Goal: Task Accomplishment & Management: Use online tool/utility

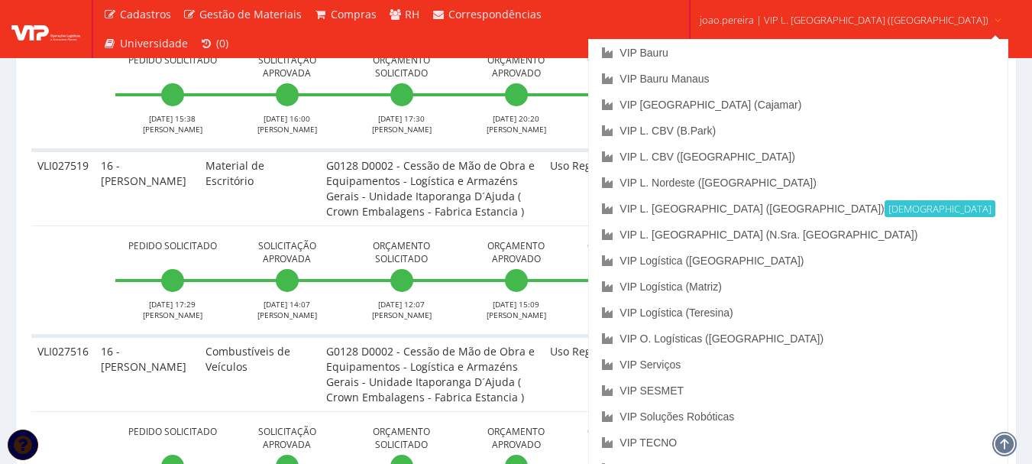
scroll to position [3971, 0]
click at [831, 16] on span "joao.pereira | VIP L. [GEOGRAPHIC_DATA] ([GEOGRAPHIC_DATA])" at bounding box center [844, 19] width 289 height 15
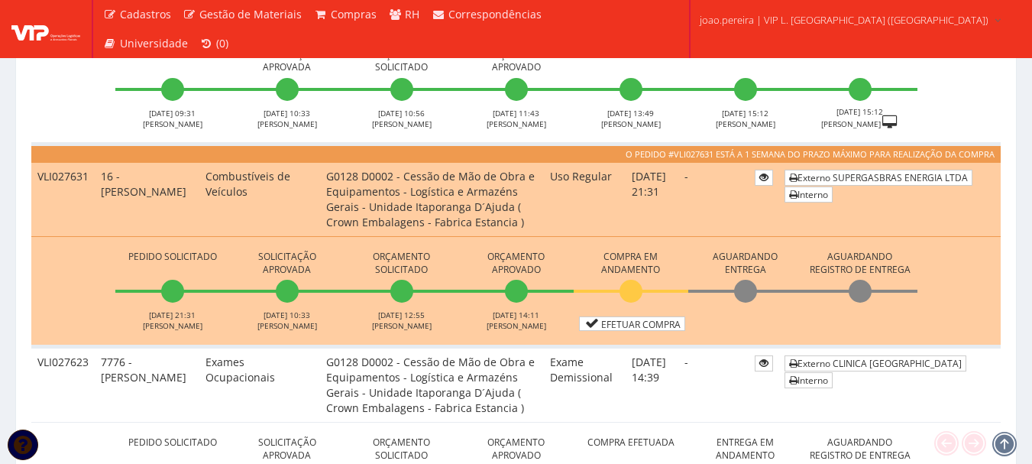
scroll to position [938, 0]
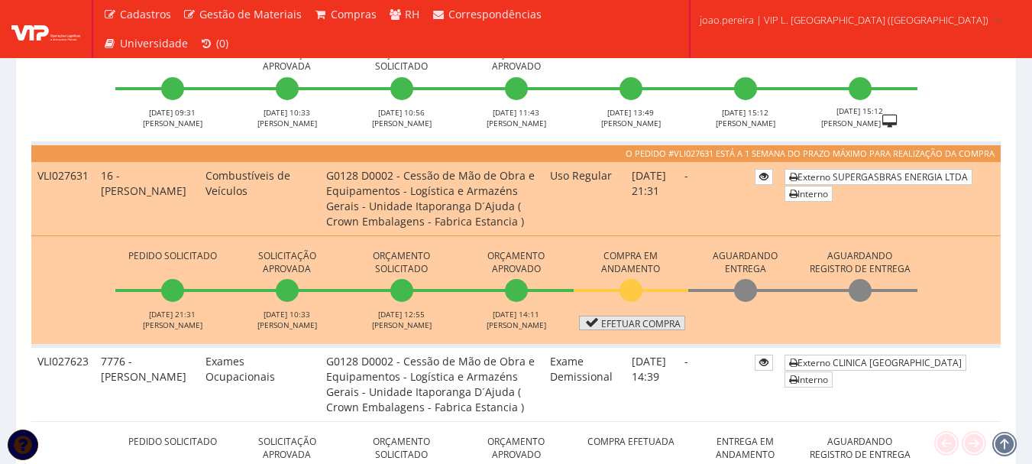
click at [637, 325] on link "Efetuar Compra" at bounding box center [632, 322] width 106 height 15
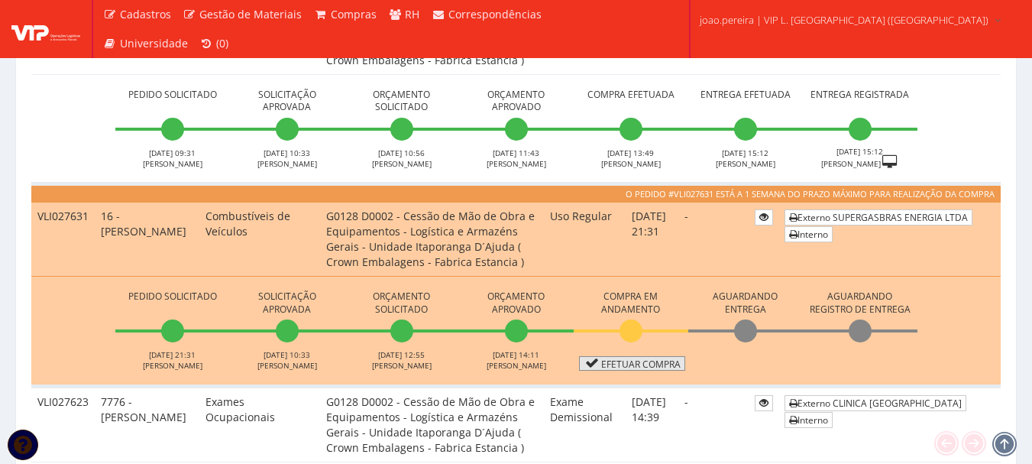
scroll to position [861, 0]
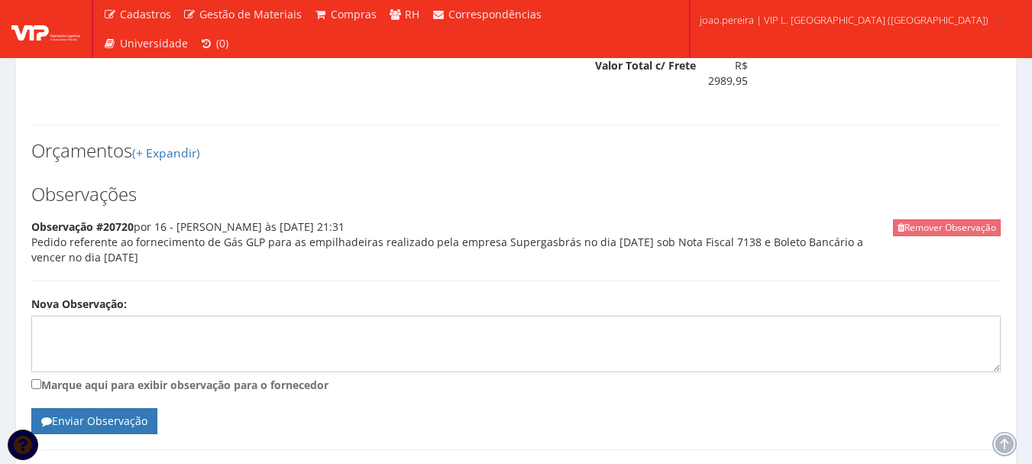
scroll to position [736, 0]
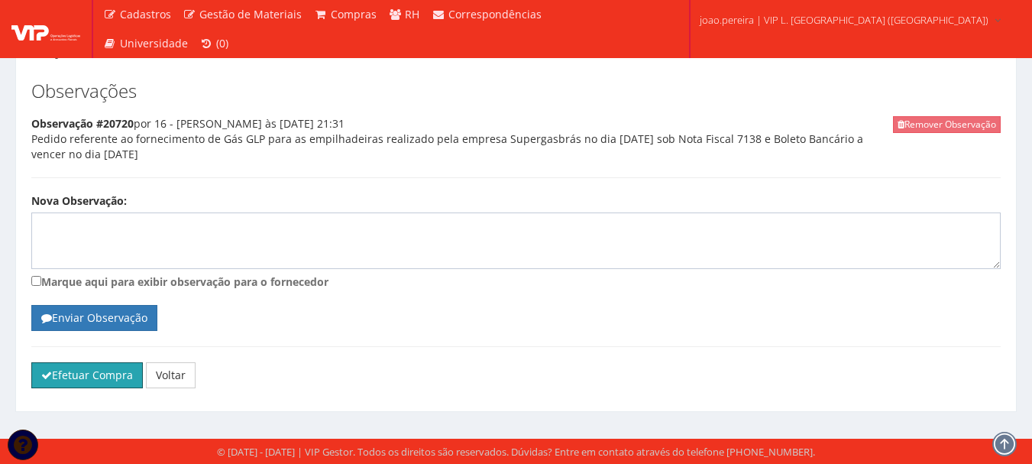
drag, startPoint x: 68, startPoint y: 374, endPoint x: 571, endPoint y: 47, distance: 600.1
click at [68, 374] on button "Efetuar Compra" at bounding box center [86, 375] width 111 height 26
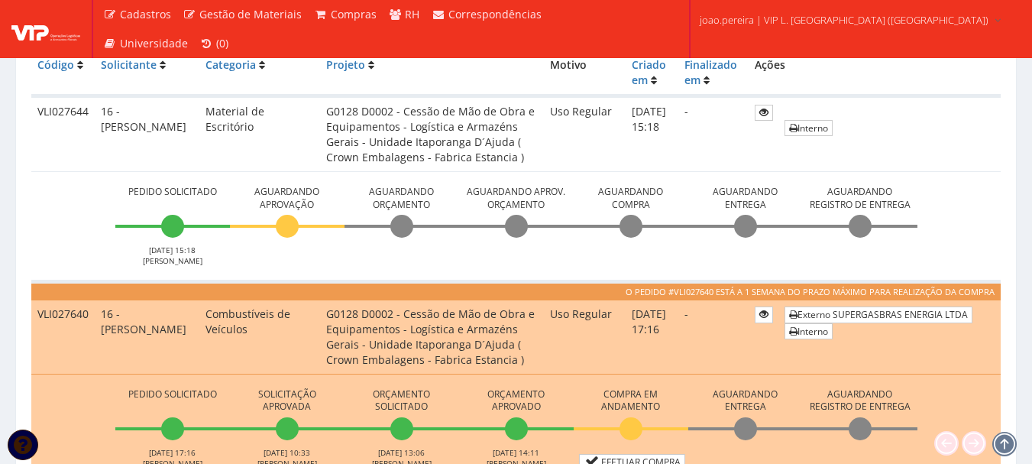
scroll to position [611, 0]
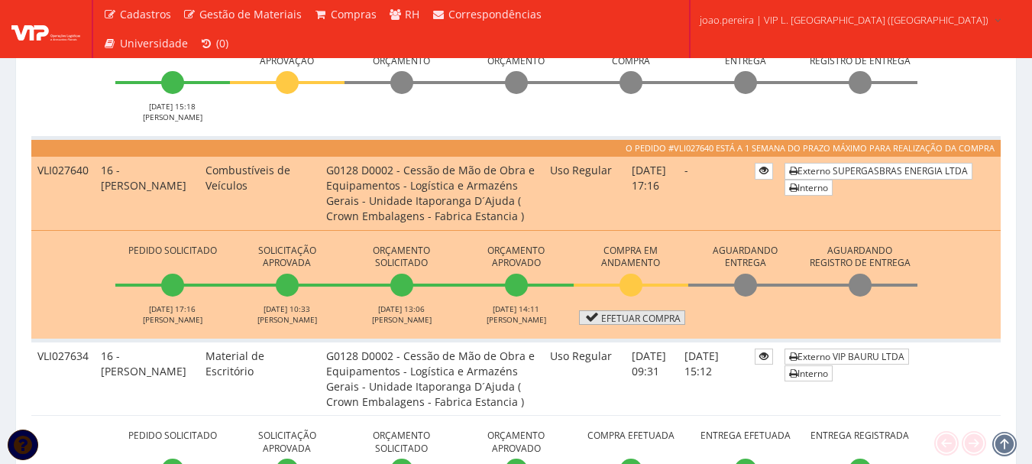
click at [643, 321] on link "Efetuar Compra" at bounding box center [632, 317] width 106 height 15
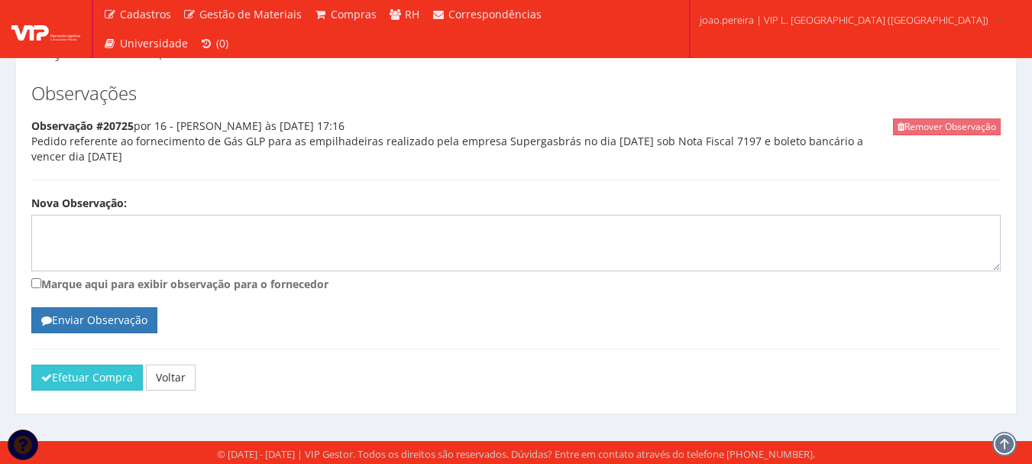
scroll to position [736, 0]
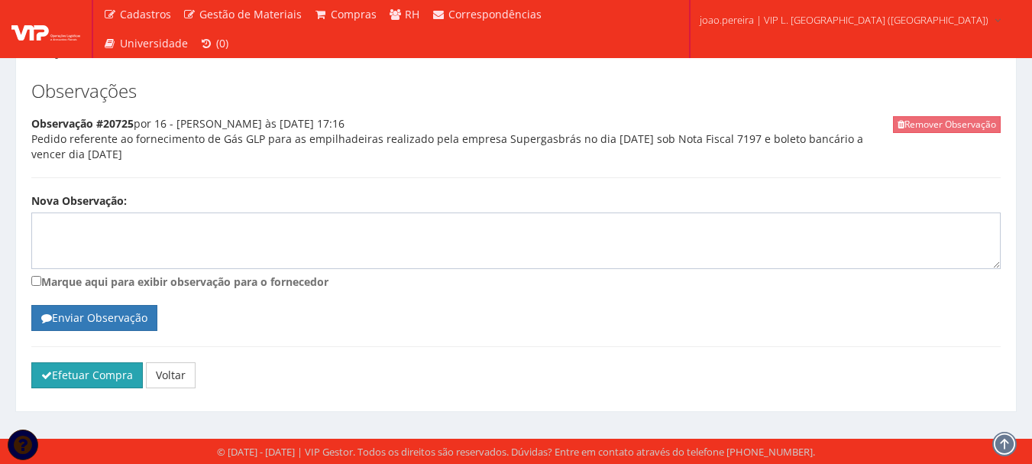
click at [60, 370] on button "Efetuar Compra" at bounding box center [86, 375] width 111 height 26
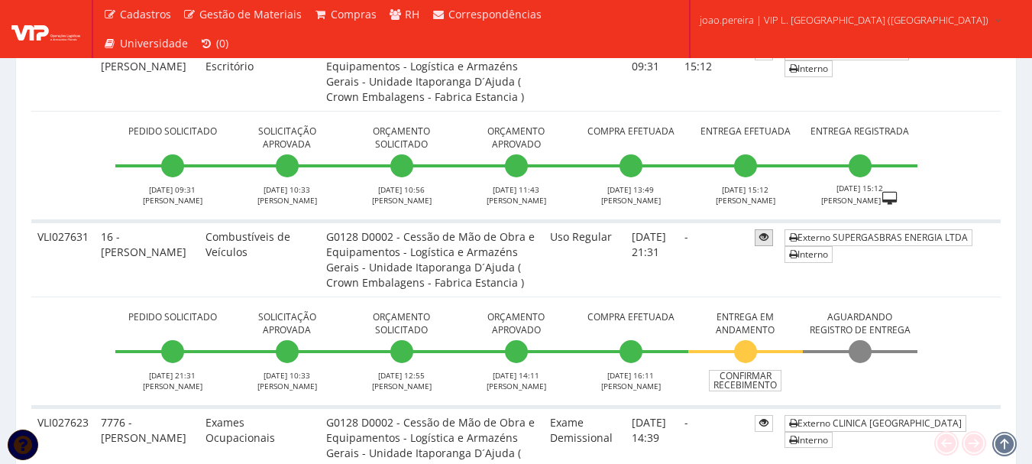
scroll to position [993, 0]
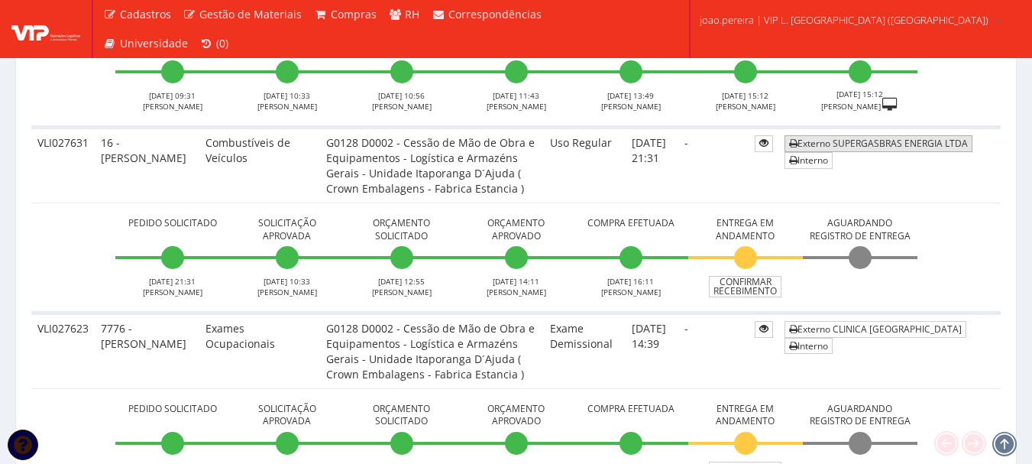
click at [867, 136] on link "Externo SUPERGASBRAS ENERGIA LTDA" at bounding box center [878, 143] width 188 height 16
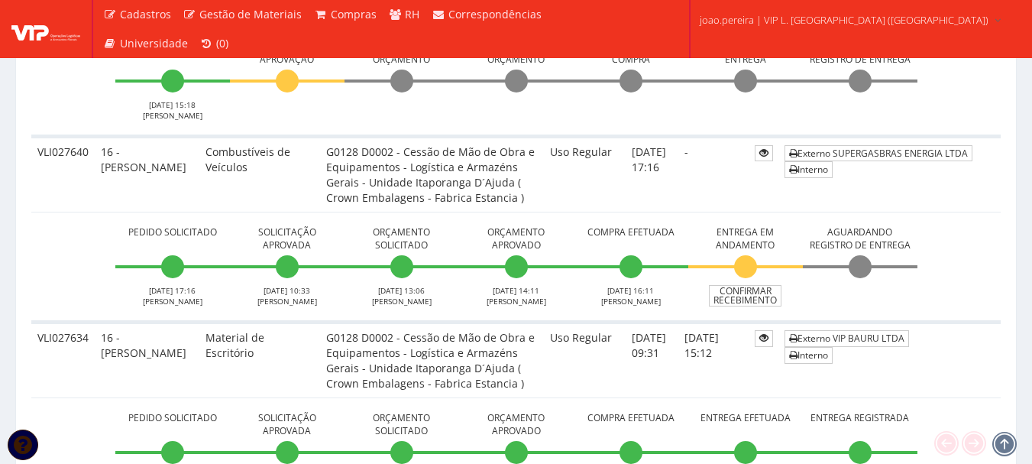
scroll to position [611, 0]
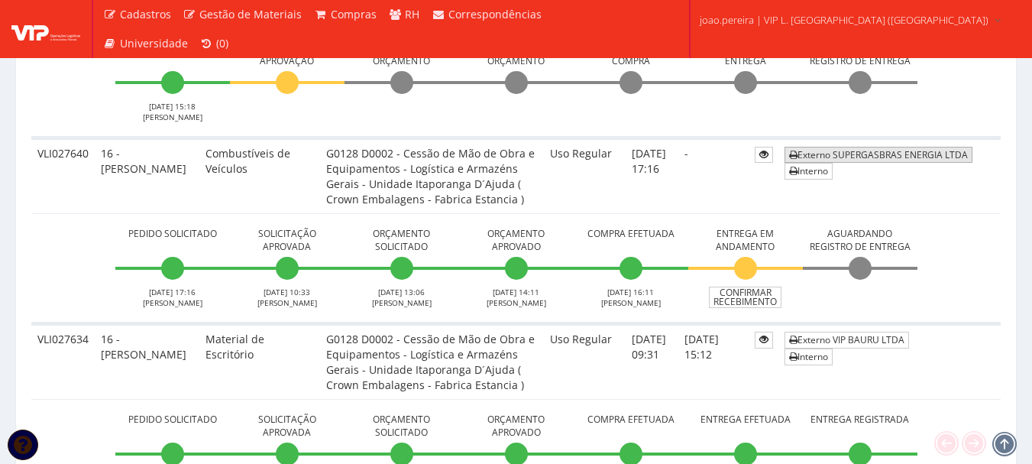
click at [883, 155] on link "Externo SUPERGASBRAS ENERGIA LTDA" at bounding box center [878, 155] width 188 height 16
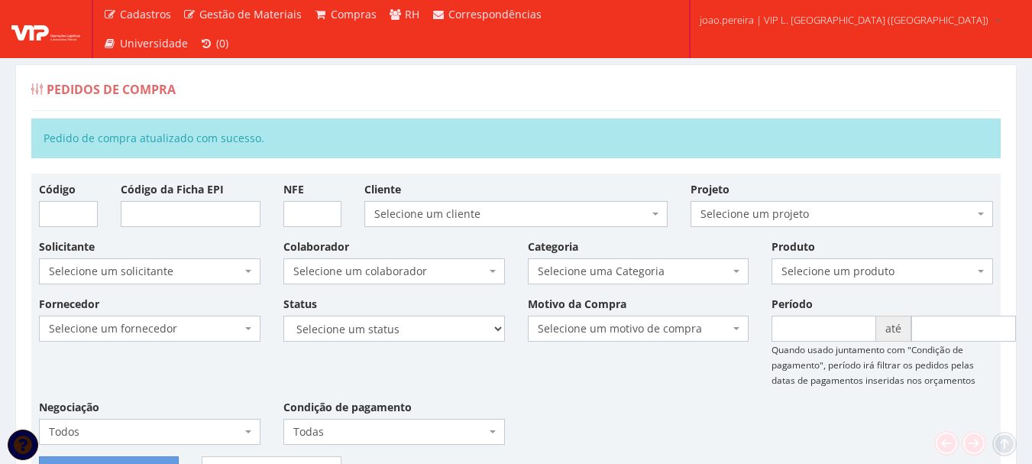
scroll to position [0, 0]
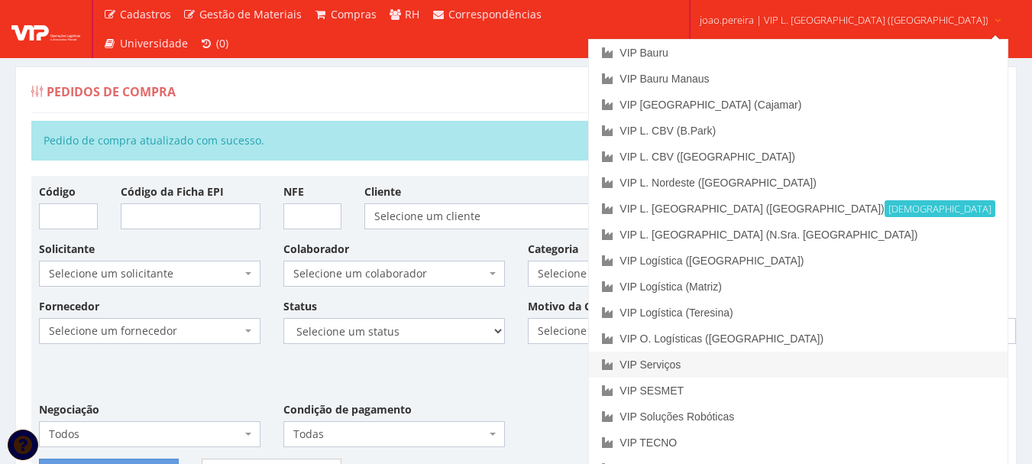
click at [751, 360] on link "VIP Serviços" at bounding box center [798, 364] width 418 height 26
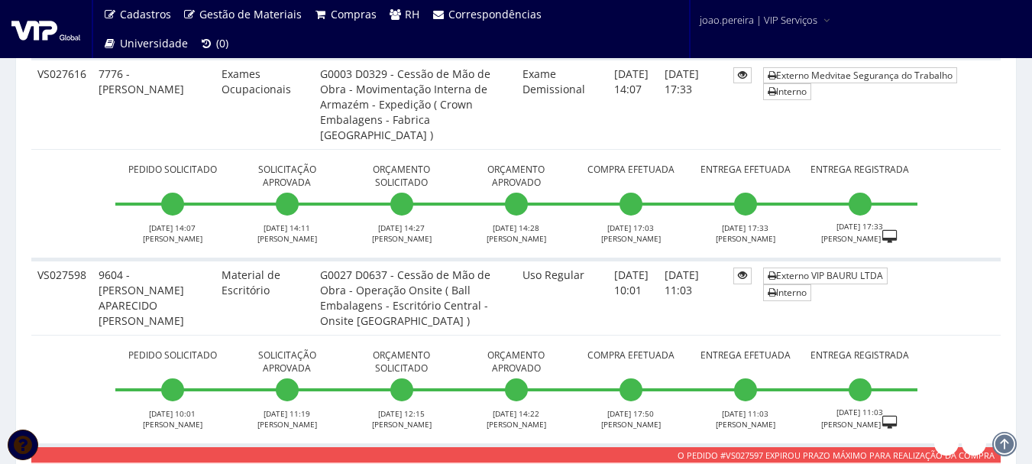
scroll to position [764, 0]
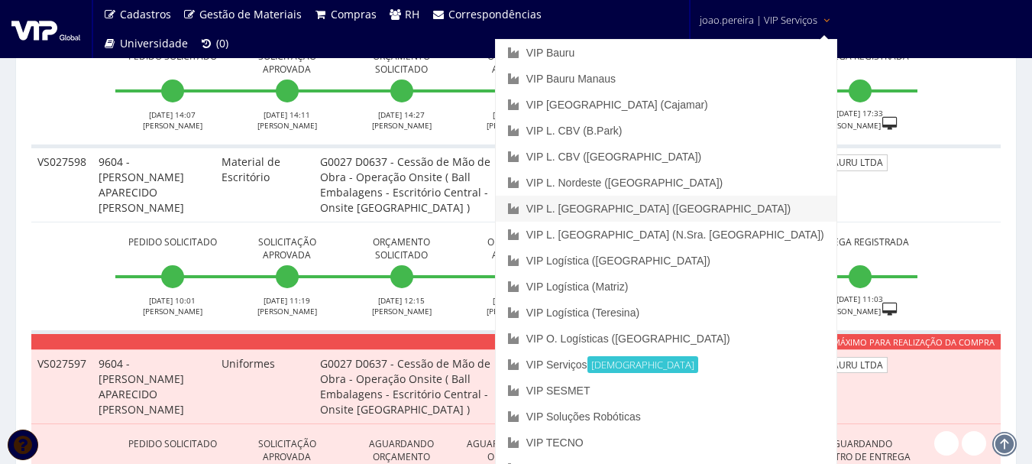
click at [730, 208] on link "VIP L. [GEOGRAPHIC_DATA] ([GEOGRAPHIC_DATA])" at bounding box center [666, 209] width 341 height 26
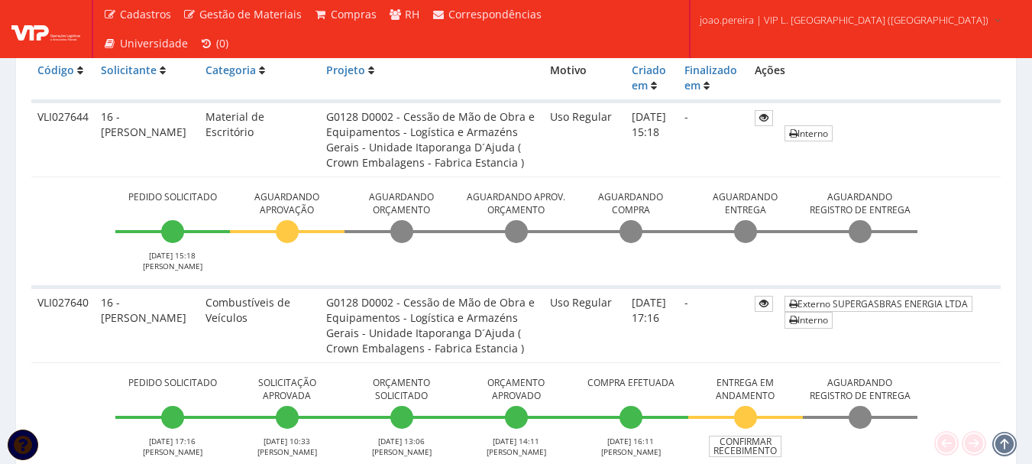
scroll to position [382, 0]
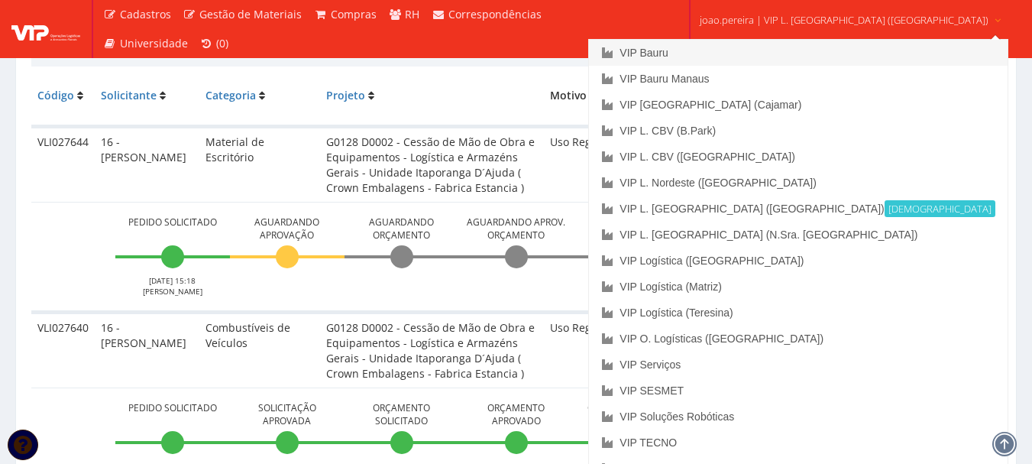
click at [743, 50] on link "VIP Bauru" at bounding box center [798, 53] width 418 height 26
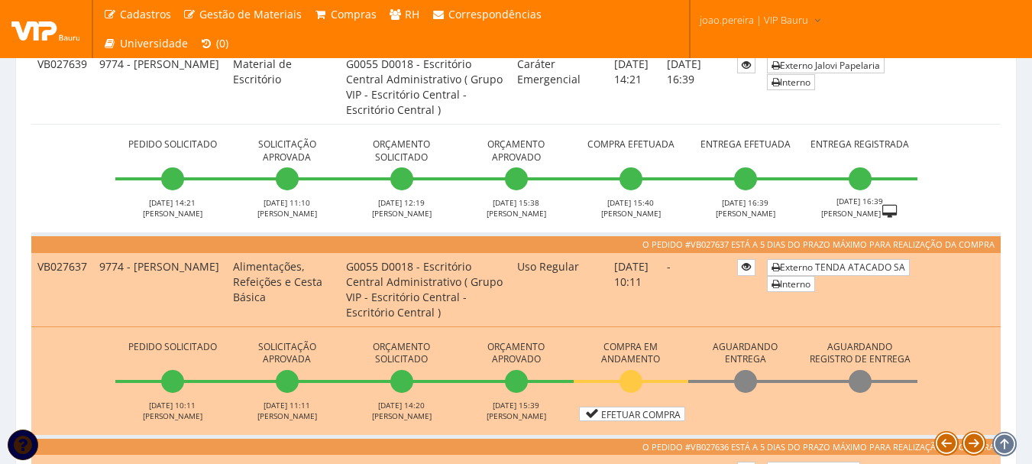
scroll to position [458, 0]
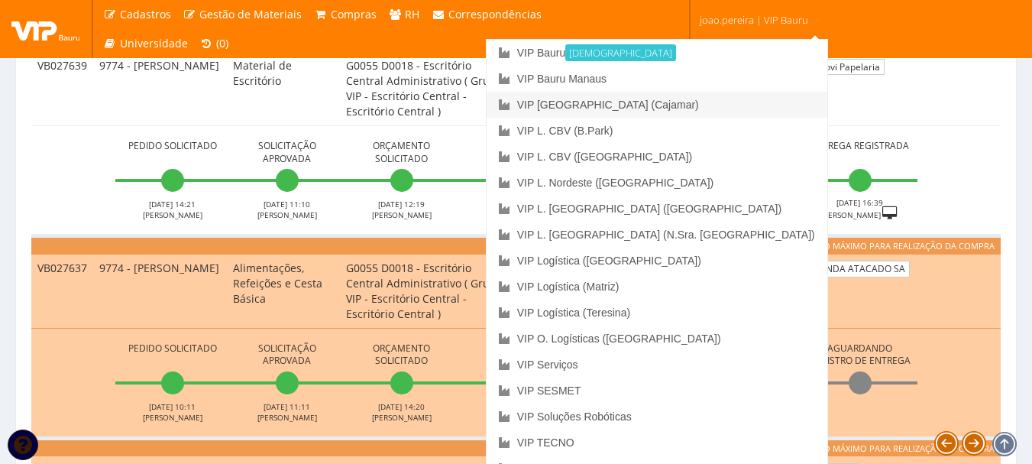
click at [743, 99] on link "VIP [GEOGRAPHIC_DATA] (Cajamar)" at bounding box center [656, 105] width 341 height 26
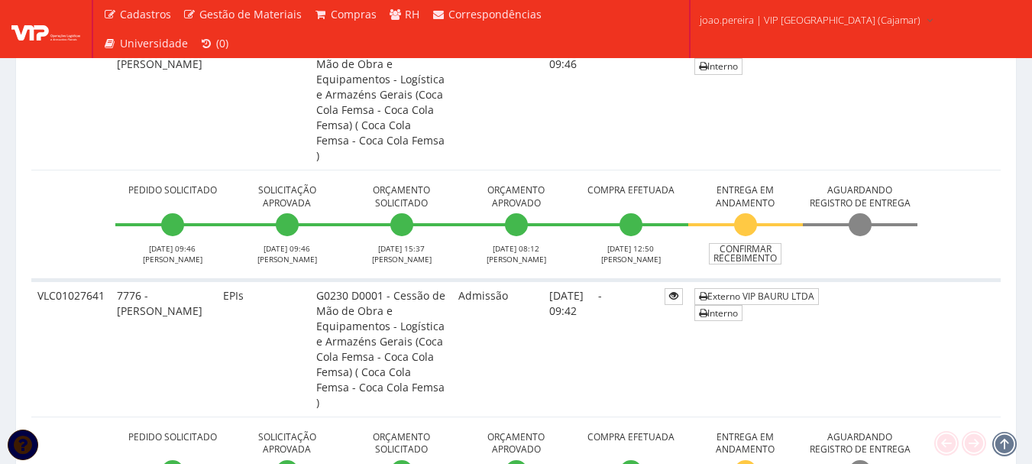
scroll to position [611, 0]
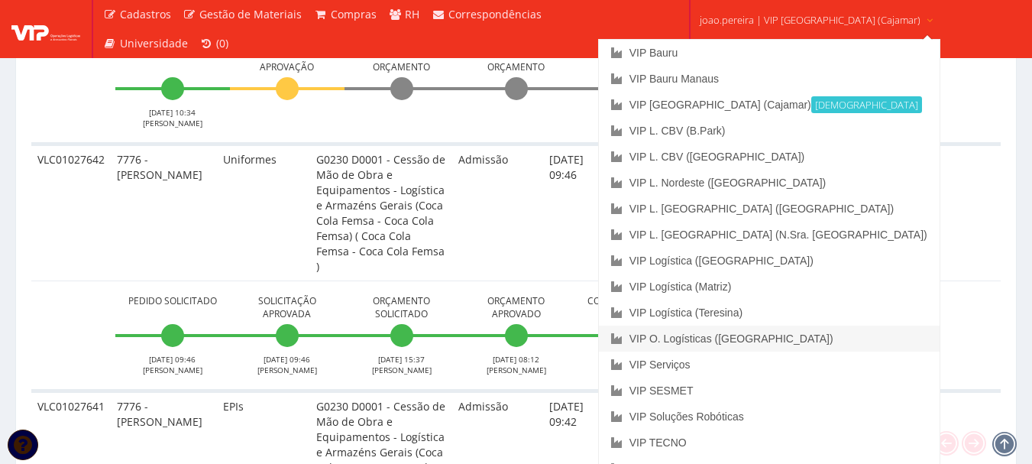
click at [790, 336] on link "VIP O. Logísticas ([GEOGRAPHIC_DATA])" at bounding box center [769, 338] width 341 height 26
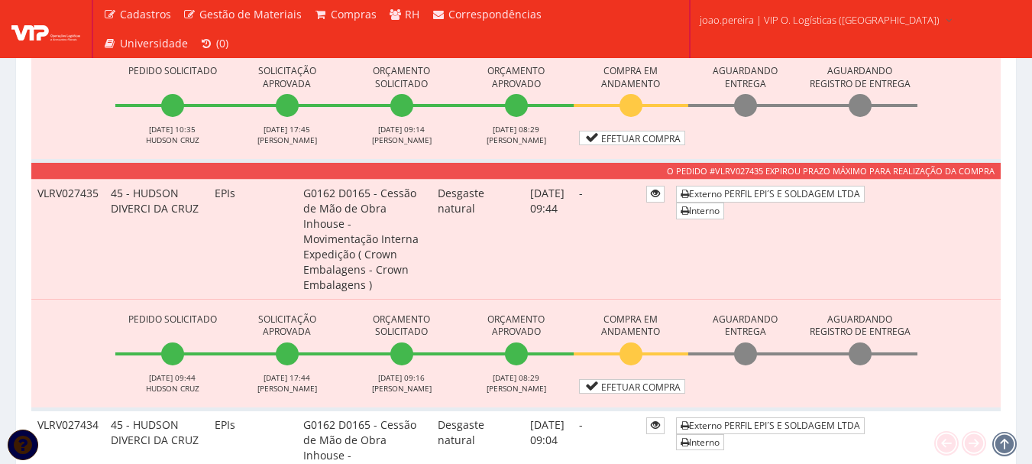
scroll to position [1527, 0]
